Goal: Transaction & Acquisition: Obtain resource

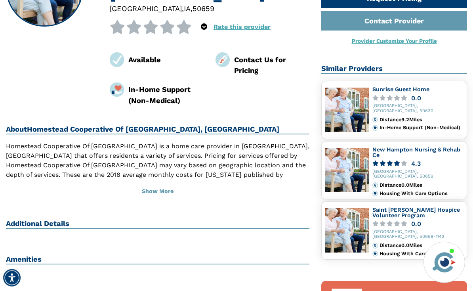
scroll to position [122, 0]
click at [157, 191] on button "Show More" at bounding box center [158, 191] width 304 height 17
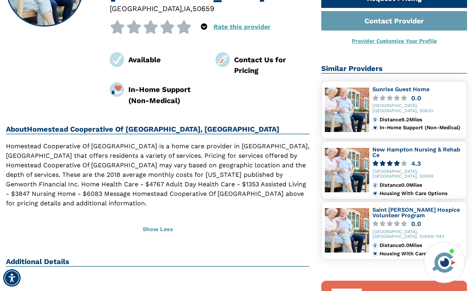
click at [42, 257] on h2 "Additional Details" at bounding box center [158, 262] width 304 height 10
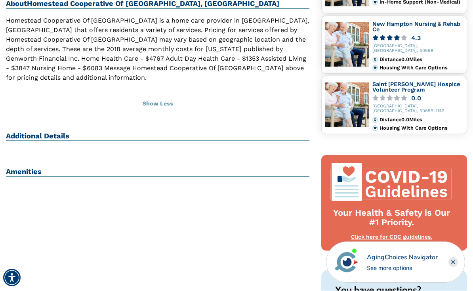
scroll to position [248, 0]
click at [29, 132] on h2 "Additional Details" at bounding box center [158, 137] width 304 height 10
click at [32, 167] on div "Amenities" at bounding box center [158, 175] width 304 height 17
click at [165, 95] on button "Show Less" at bounding box center [158, 103] width 304 height 17
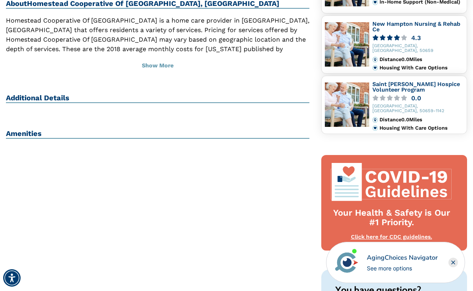
click at [22, 96] on h2 "Additional Details" at bounding box center [158, 99] width 304 height 10
click at [473, 17] on div "Next Steps Request A Brochure Request Pricing Contact Provider Provider Customi…" at bounding box center [395, 149] width 158 height 650
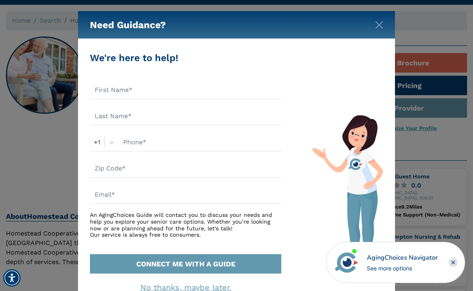
scroll to position [33, 0]
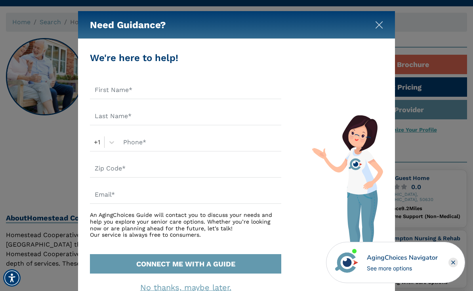
click at [381, 28] on img "Close" at bounding box center [379, 25] width 8 height 8
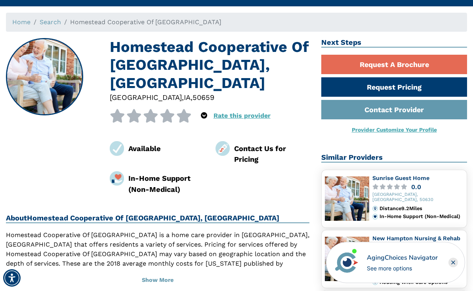
click at [454, 267] on rect "Close" at bounding box center [454, 263] width 10 height 10
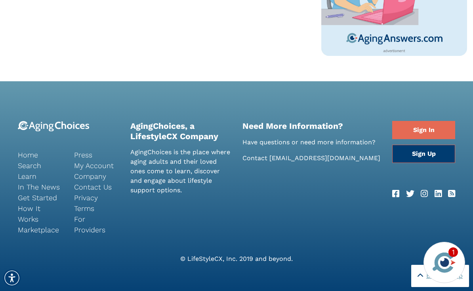
scroll to position [647, 0]
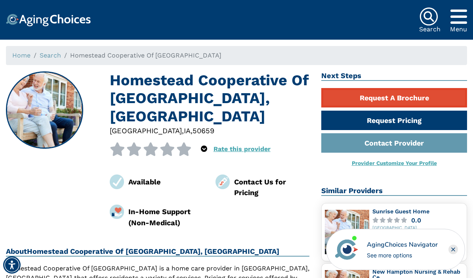
click at [383, 98] on link "Request A Brochure" at bounding box center [394, 97] width 146 height 19
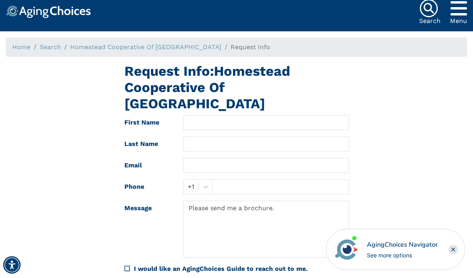
scroll to position [8, 0]
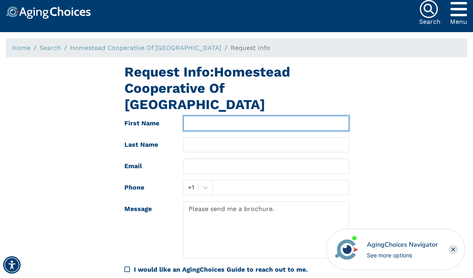
click at [198, 116] on input "text" at bounding box center [267, 123] width 166 height 15
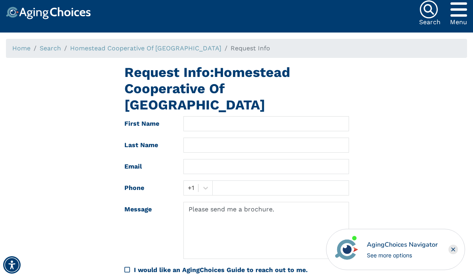
click at [82, 132] on div "Request Info: Homestead Cooperative Of New Hampton First Name Last Name Email P…" at bounding box center [236, 185] width 473 height 243
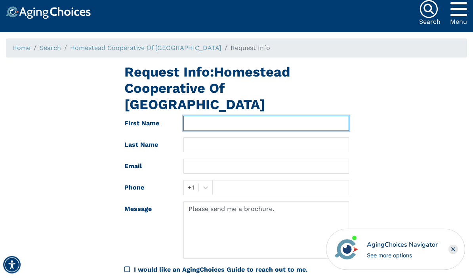
click at [202, 116] on input "text" at bounding box center [267, 123] width 166 height 15
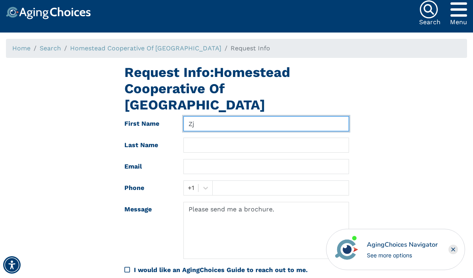
type input "Z"
type input "Jill"
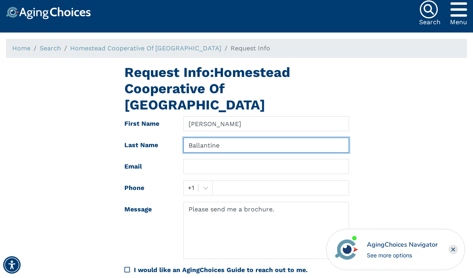
type input "Ballantine"
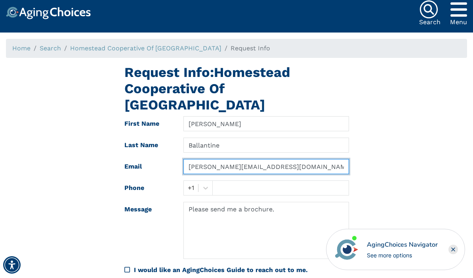
type input "jill.ballantine1@gmail.com"
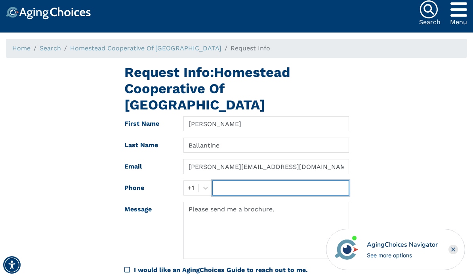
click at [231, 180] on input "text" at bounding box center [280, 187] width 137 height 15
type input "563-543-4958"
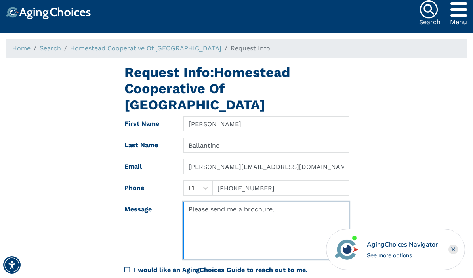
click at [268, 206] on textarea "Please send me a brochure." at bounding box center [267, 230] width 166 height 57
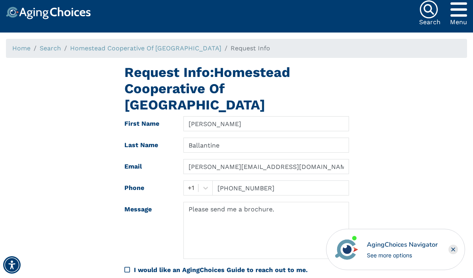
click at [444, 184] on div "Request Info: Homestead Cooperative Of New Hampton First Name Jill Last Name Ba…" at bounding box center [236, 185] width 473 height 243
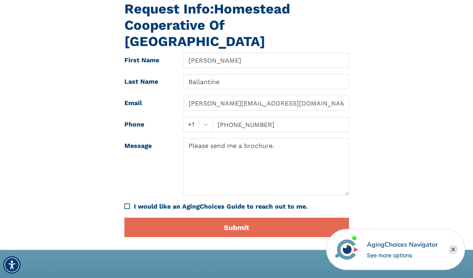
scroll to position [73, 0]
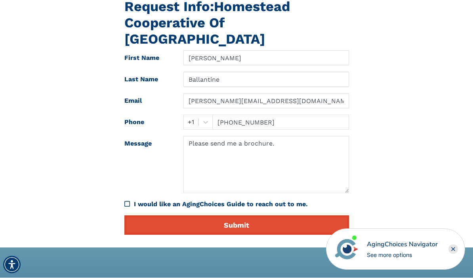
click at [244, 216] on button "Submit" at bounding box center [236, 225] width 225 height 19
